Goal: Navigation & Orientation: Find specific page/section

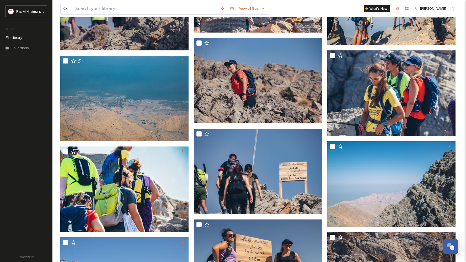
scroll to position [4086, 0]
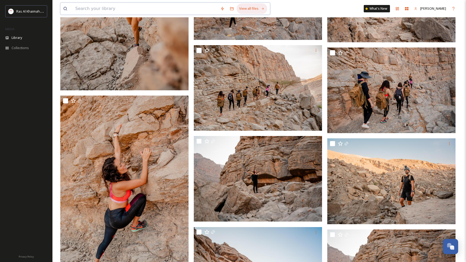
click at [240, 6] on div "View all files" at bounding box center [252, 8] width 31 height 10
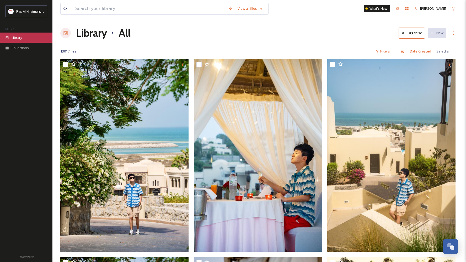
click at [25, 36] on div "Library" at bounding box center [26, 38] width 52 height 10
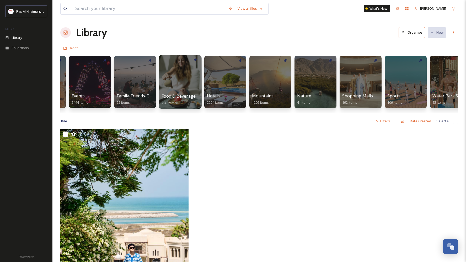
scroll to position [0, 174]
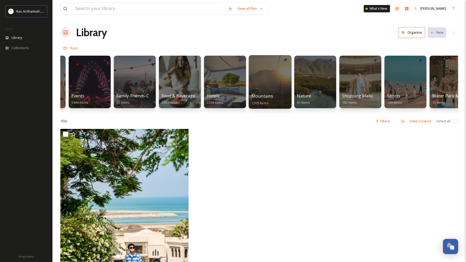
click at [267, 84] on div at bounding box center [270, 82] width 43 height 54
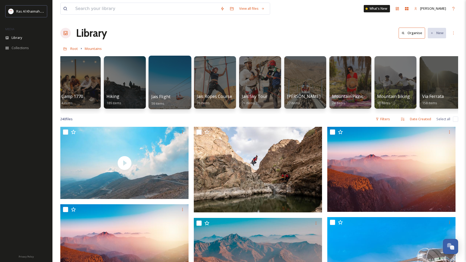
scroll to position [0, 98]
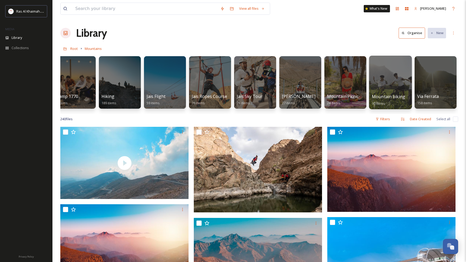
click at [382, 82] on div at bounding box center [390, 83] width 43 height 54
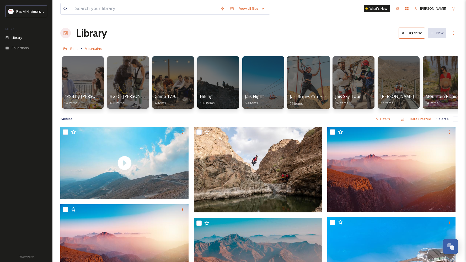
click at [304, 87] on div at bounding box center [308, 83] width 43 height 54
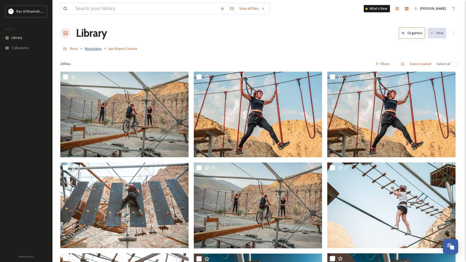
click at [93, 49] on span "Mountains" at bounding box center [93, 48] width 17 height 5
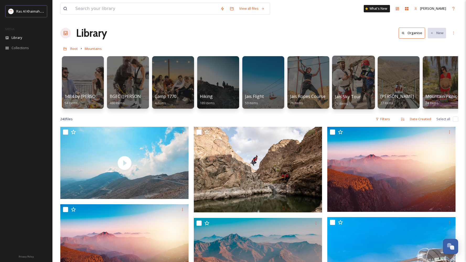
click at [342, 74] on div at bounding box center [353, 83] width 43 height 54
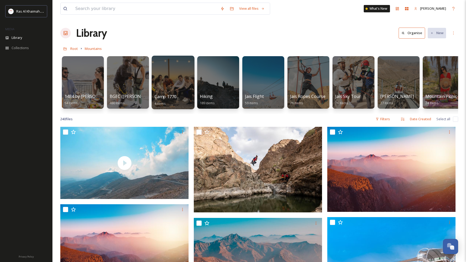
click at [188, 81] on div at bounding box center [173, 83] width 43 height 54
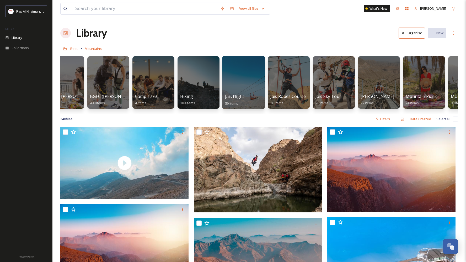
scroll to position [0, 29]
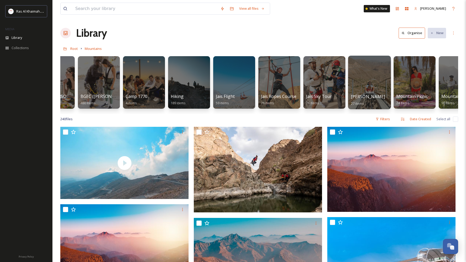
click at [364, 74] on div at bounding box center [369, 83] width 43 height 54
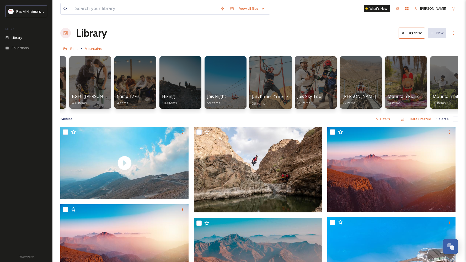
scroll to position [0, 98]
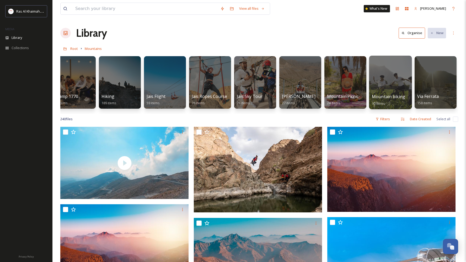
click at [377, 81] on div at bounding box center [390, 83] width 43 height 54
